Goal: Task Accomplishment & Management: Use online tool/utility

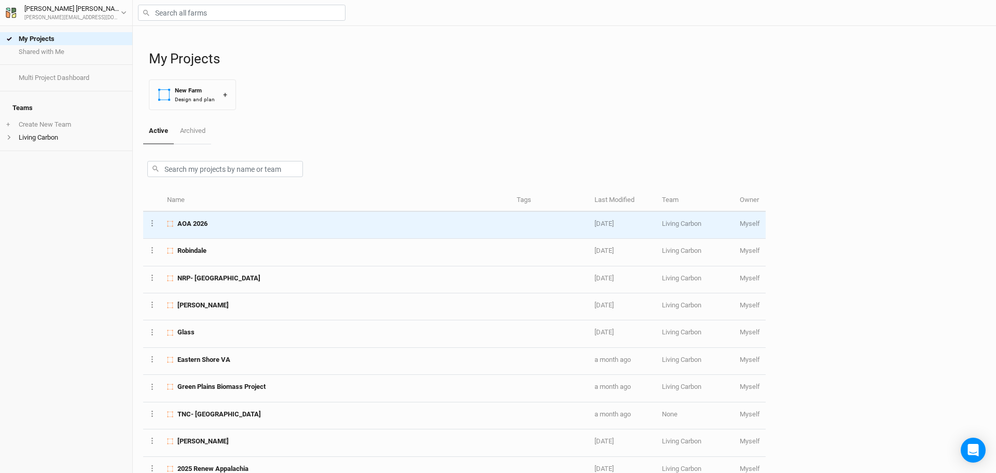
click at [223, 226] on div "AOA 2026" at bounding box center [336, 223] width 338 height 9
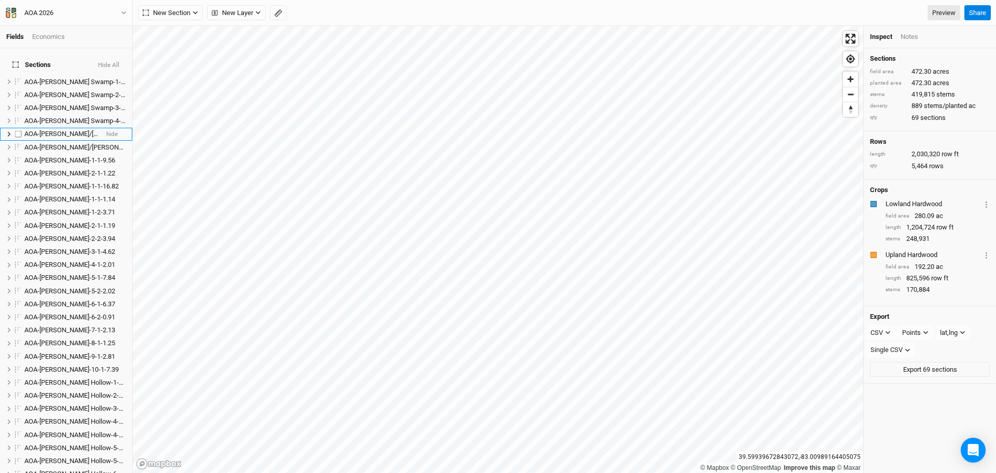
click at [72, 130] on span "AOA-[PERSON_NAME]/[PERSON_NAME]-1-1-4.26" at bounding box center [95, 134] width 143 height 8
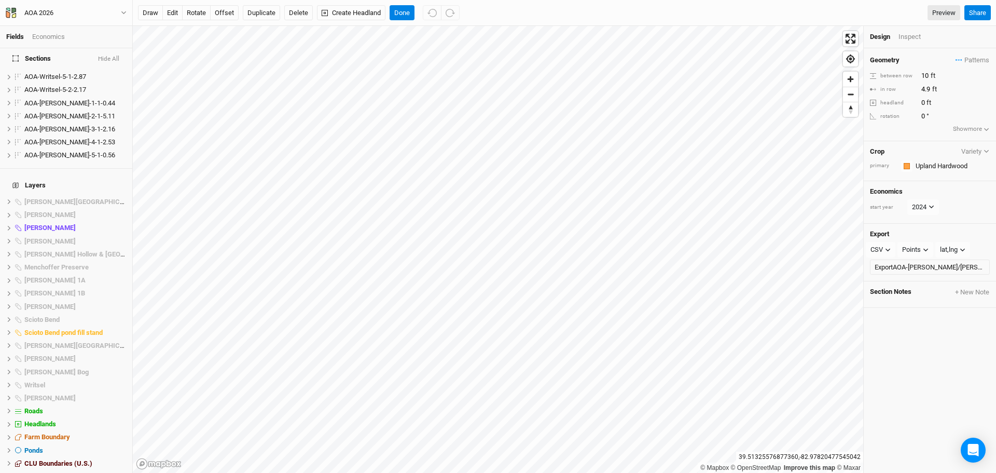
scroll to position [871, 0]
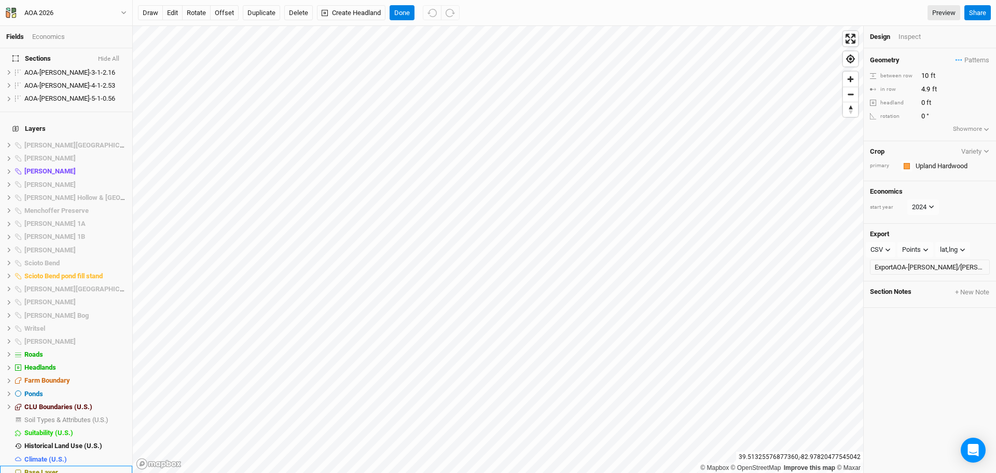
click at [44, 468] on span "Base Layer" at bounding box center [41, 472] width 34 height 8
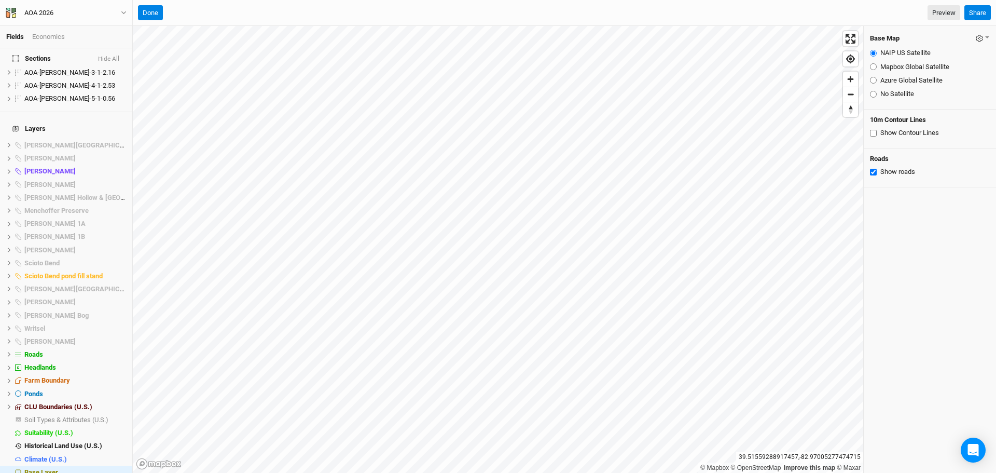
click at [873, 81] on input "Azure Global Satellite" at bounding box center [873, 80] width 7 height 7
radio input "true"
click at [874, 96] on input "No Satellite" at bounding box center [873, 94] width 7 height 7
radio input "true"
click at [873, 96] on input "No Satellite" at bounding box center [873, 94] width 7 height 7
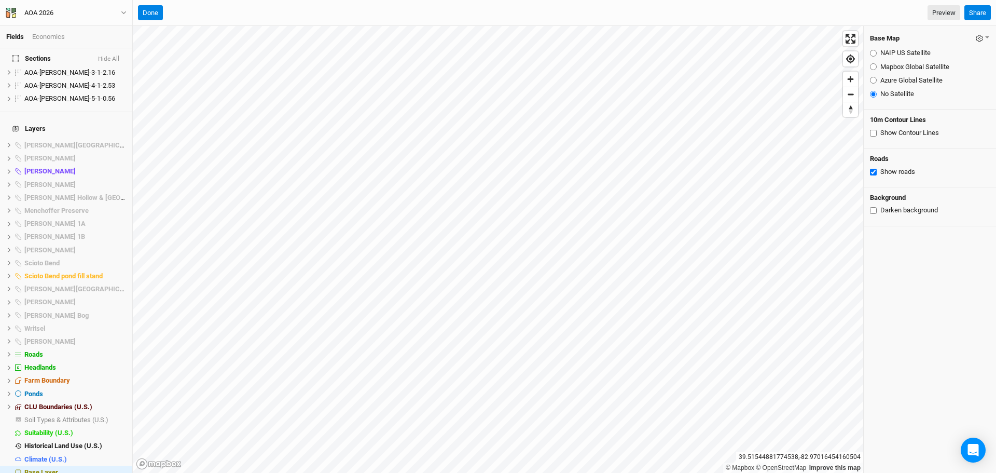
click at [872, 80] on input "Azure Global Satellite" at bounding box center [873, 80] width 7 height 7
radio input "true"
click at [874, 96] on input "No Satellite" at bounding box center [873, 94] width 7 height 7
radio input "true"
click at [874, 96] on input "No Satellite" at bounding box center [873, 94] width 7 height 7
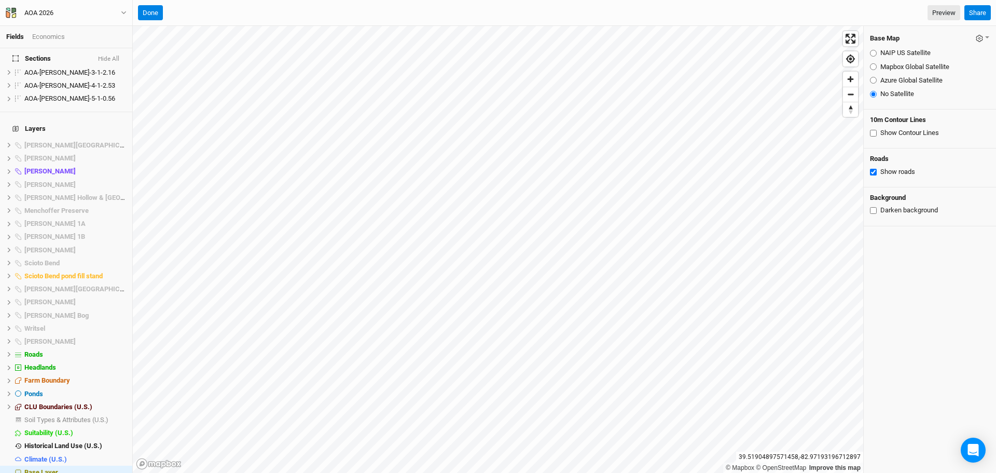
click at [874, 81] on input "Azure Global Satellite" at bounding box center [873, 80] width 7 height 7
radio input "true"
click at [558, 472] on html "Fields Economics Sections Hide All AOA-[PERSON_NAME][GEOGRAPHIC_DATA]-1-1-4.08 …" at bounding box center [498, 236] width 996 height 473
click at [648, 472] on html "Fields Economics Sections Hide All AOA-[PERSON_NAME][GEOGRAPHIC_DATA]-1-1-4.08 …" at bounding box center [498, 236] width 996 height 473
click at [608, 472] on html "Fields Economics Sections Hide All AOA-[PERSON_NAME][GEOGRAPHIC_DATA]-1-1-4.08 …" at bounding box center [498, 236] width 996 height 473
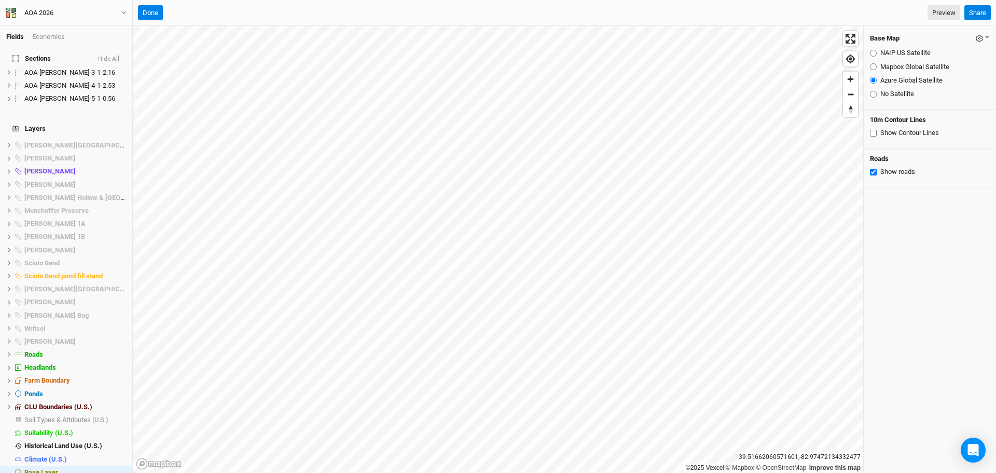
click at [632, 472] on html "Fields Economics Sections Hide All AOA-[PERSON_NAME][GEOGRAPHIC_DATA]-1-1-4.08 …" at bounding box center [498, 236] width 996 height 473
click at [154, 8] on button "Done" at bounding box center [150, 13] width 25 height 16
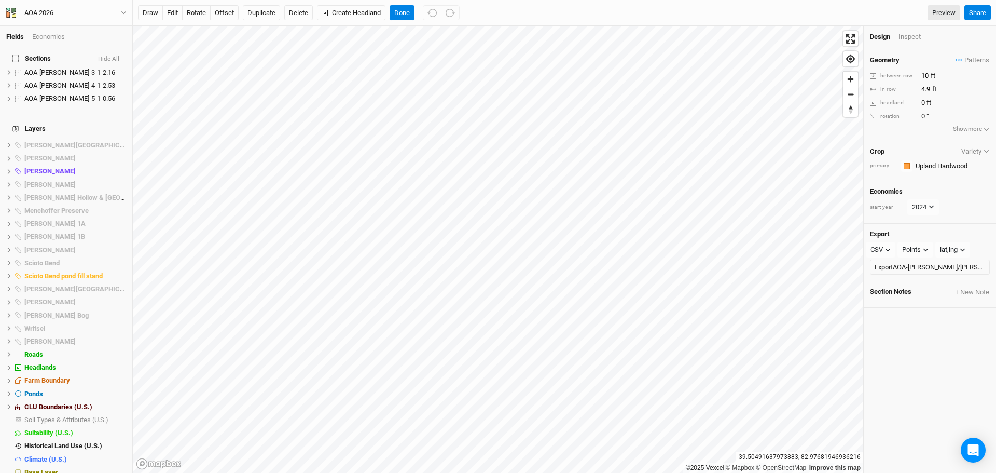
scroll to position [0, 0]
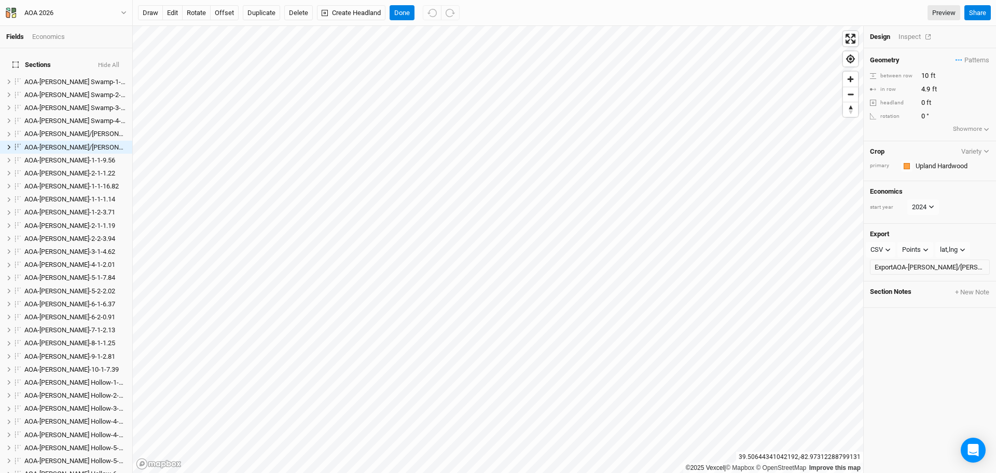
click at [908, 35] on div "Inspect" at bounding box center [916, 36] width 37 height 9
